Goal: Transaction & Acquisition: Subscribe to service/newsletter

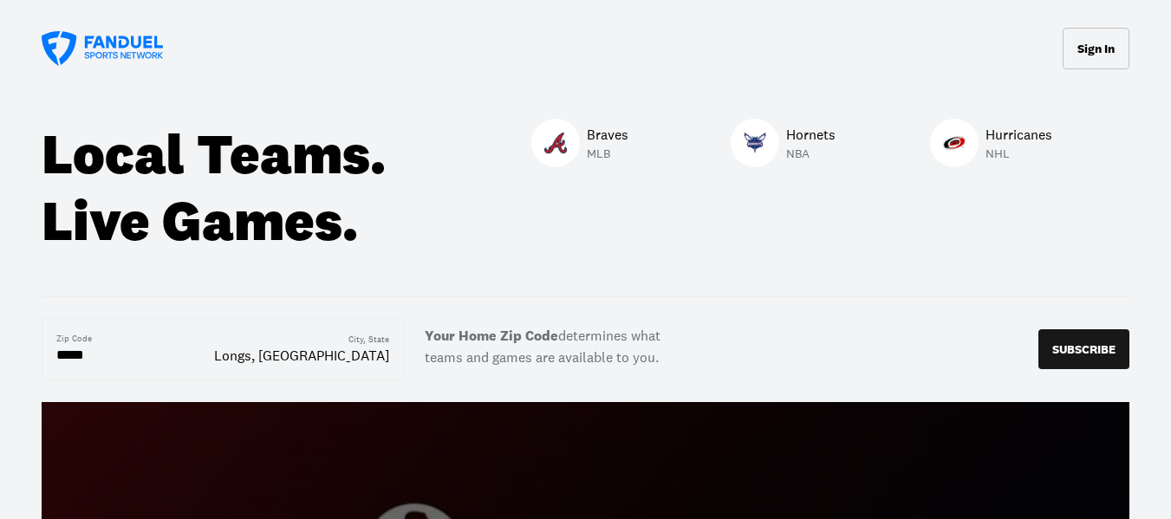
click at [124, 42] on icon at bounding box center [102, 48] width 121 height 35
click at [1079, 346] on p "SUBSCRIBE" at bounding box center [1084, 349] width 63 height 12
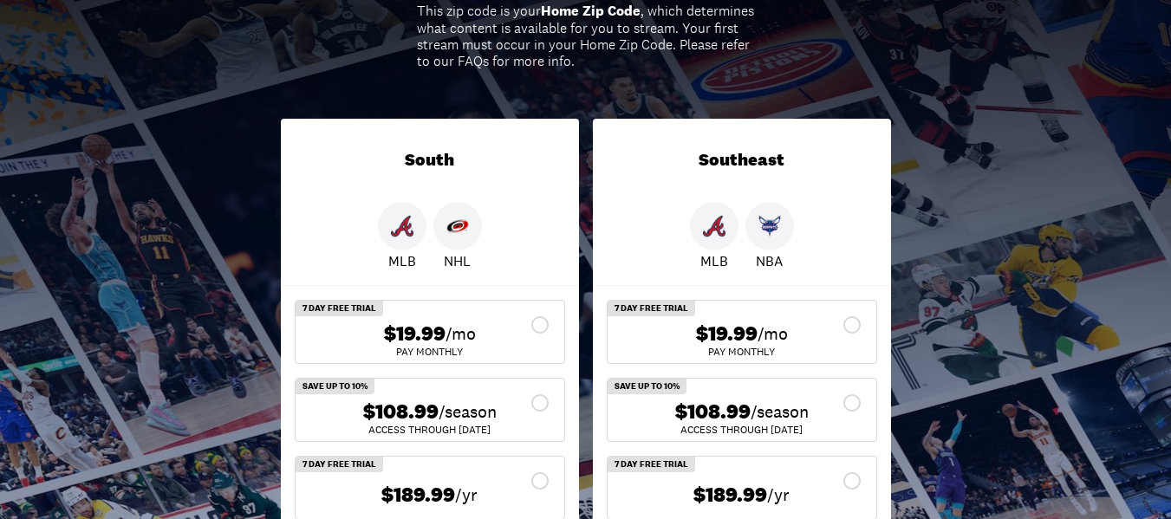
scroll to position [260, 0]
